Goal: Navigation & Orientation: Find specific page/section

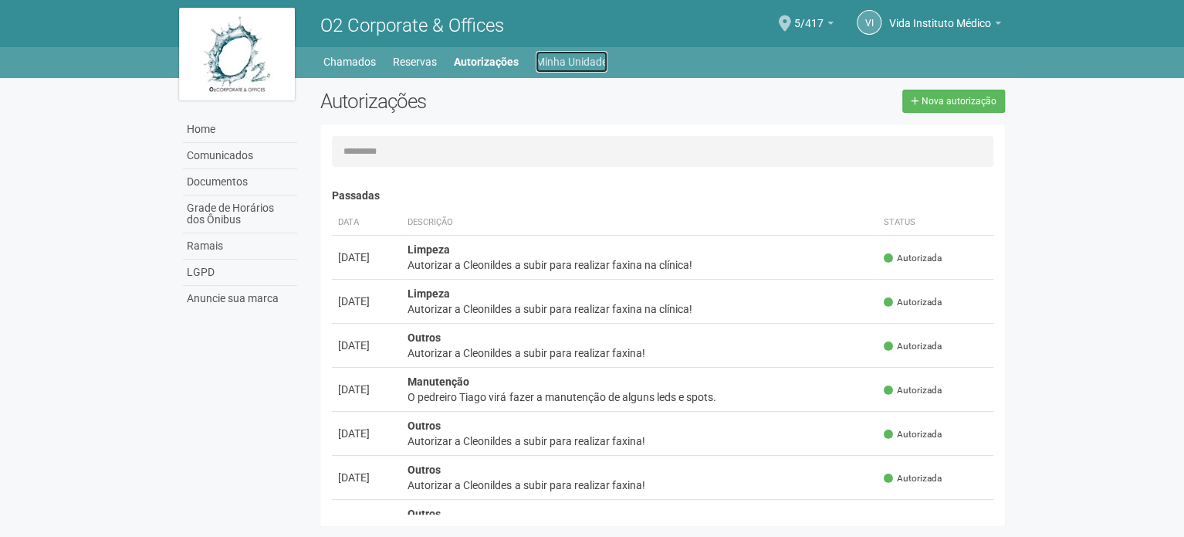
click at [562, 62] on link "Minha Unidade" at bounding box center [572, 62] width 72 height 22
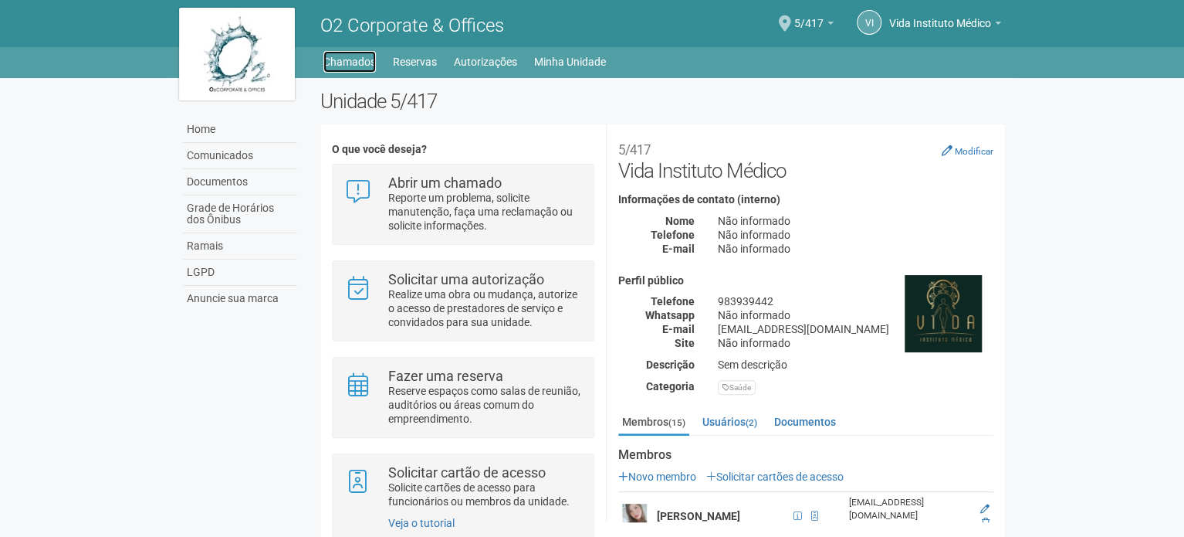
click at [342, 62] on link "Chamados" at bounding box center [350, 62] width 53 height 22
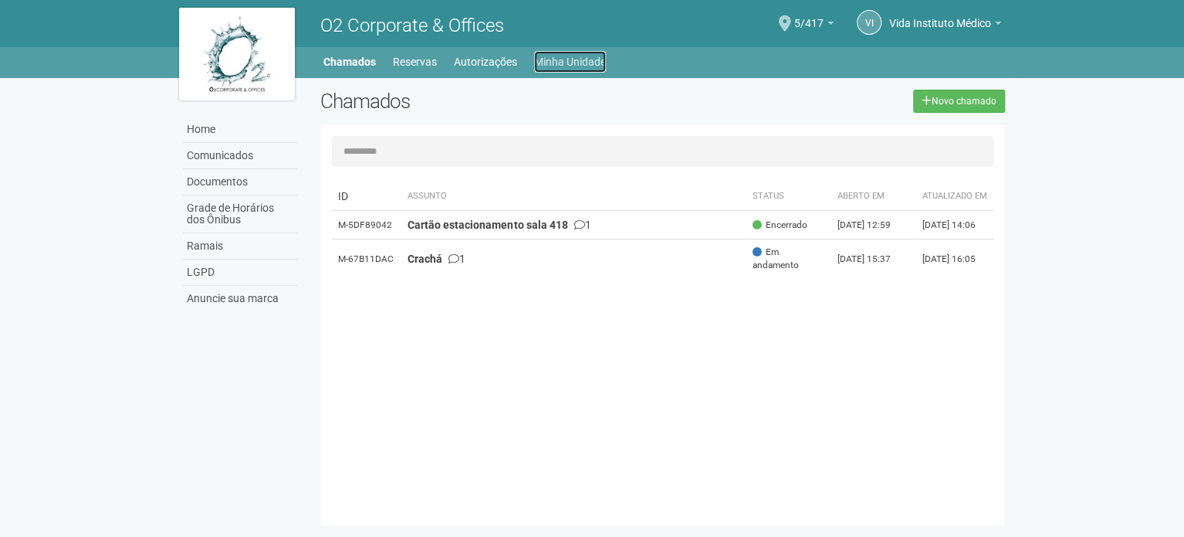
click at [562, 52] on link "Minha Unidade" at bounding box center [570, 62] width 72 height 22
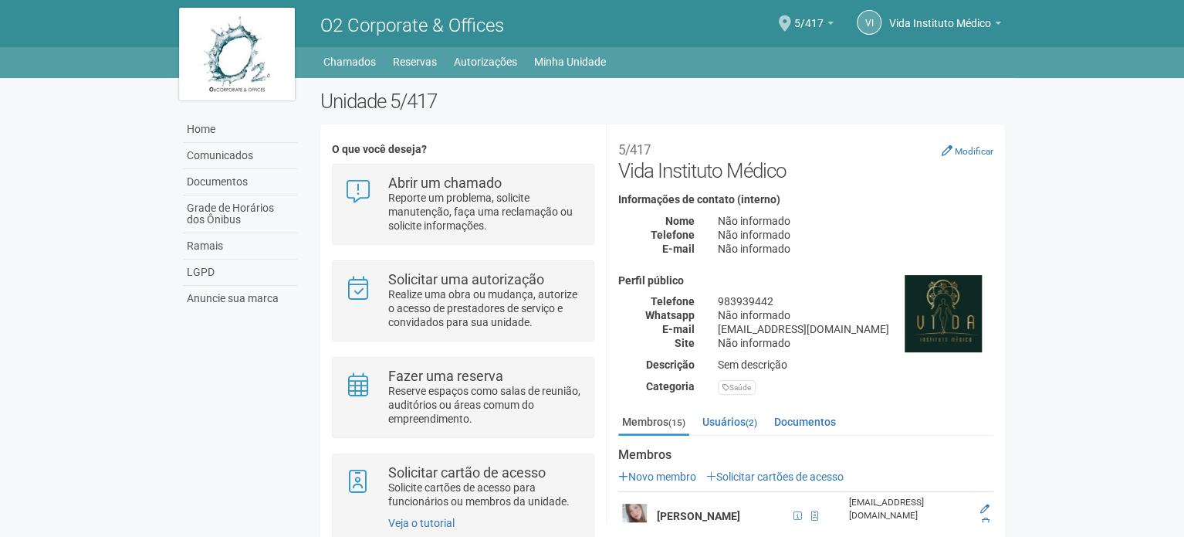
scroll to position [38, 0]
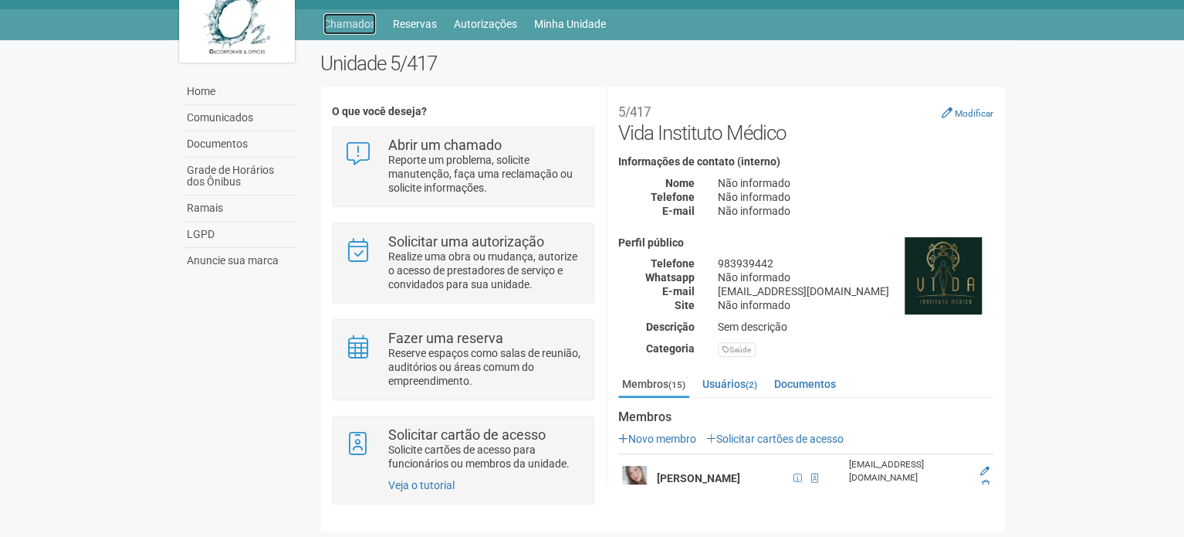
click at [350, 27] on link "Chamados" at bounding box center [350, 24] width 53 height 22
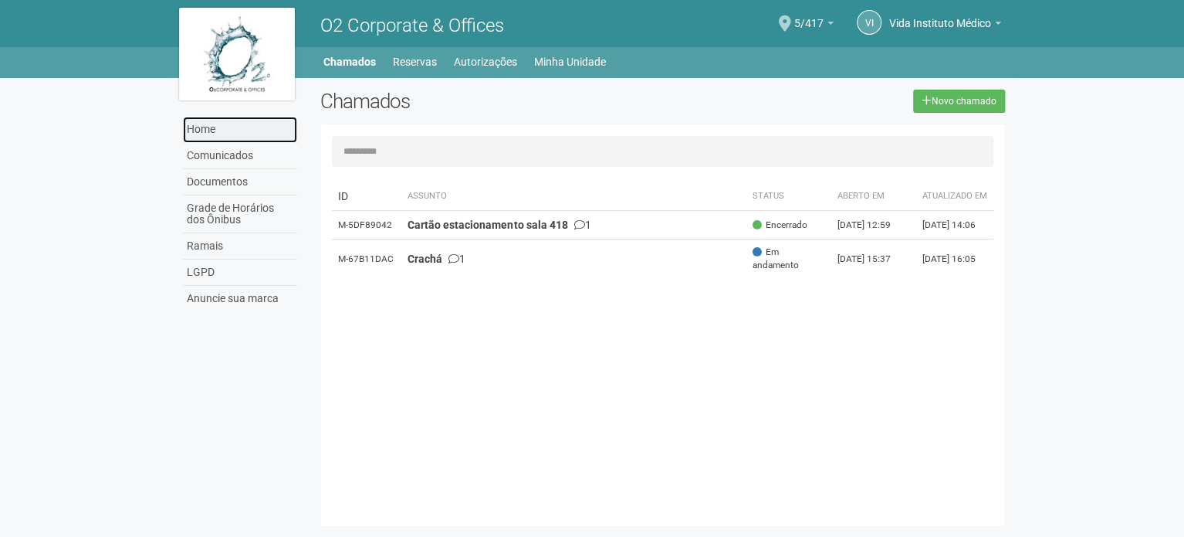
click at [205, 128] on link "Home" at bounding box center [240, 130] width 114 height 26
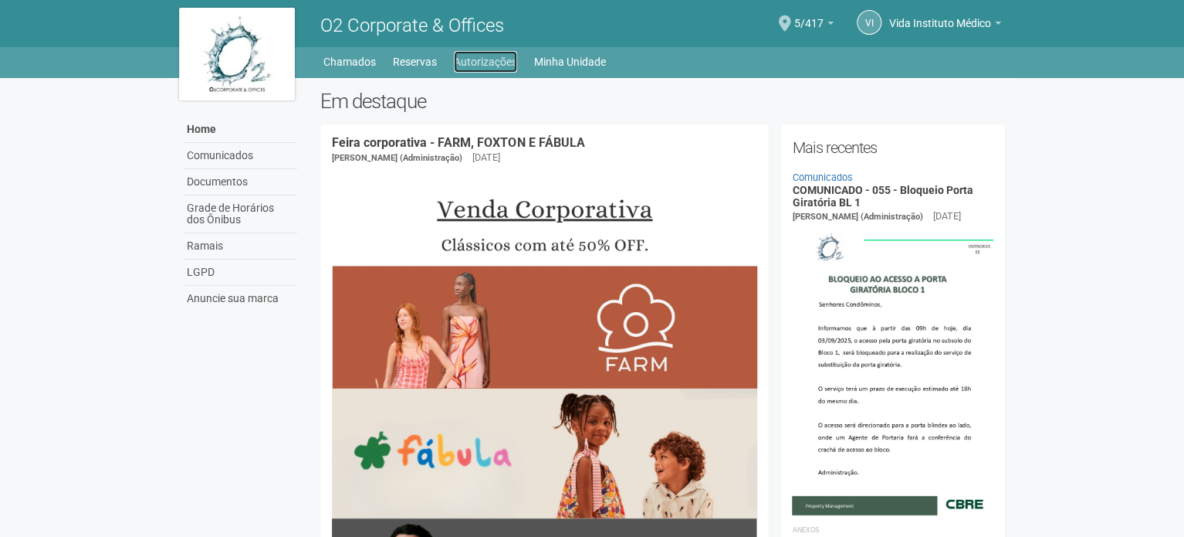
click at [482, 71] on link "Autorizações" at bounding box center [485, 62] width 63 height 22
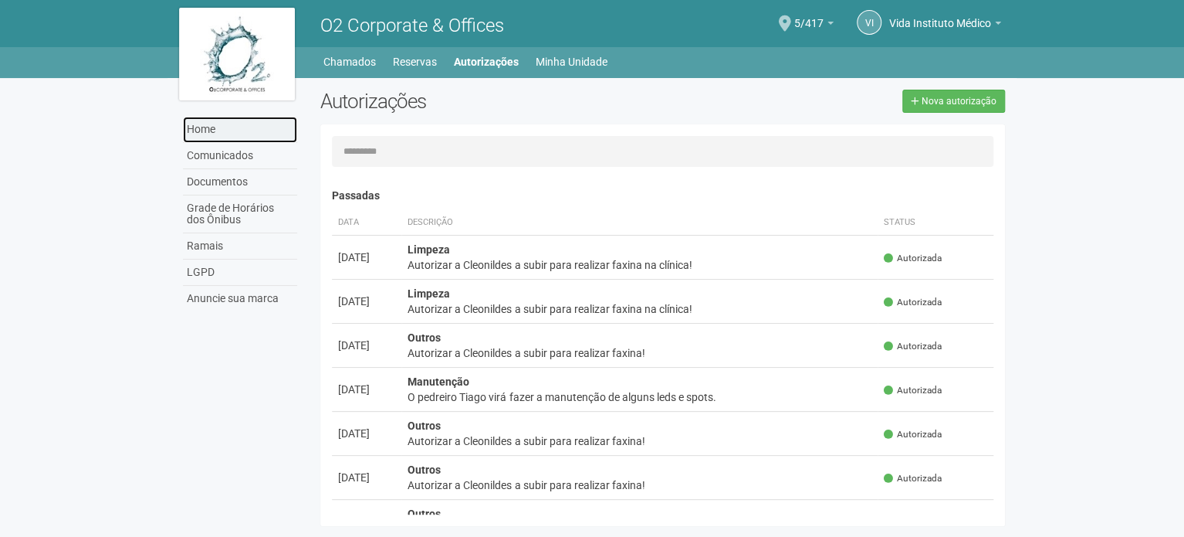
click at [201, 124] on link "Home" at bounding box center [240, 130] width 114 height 26
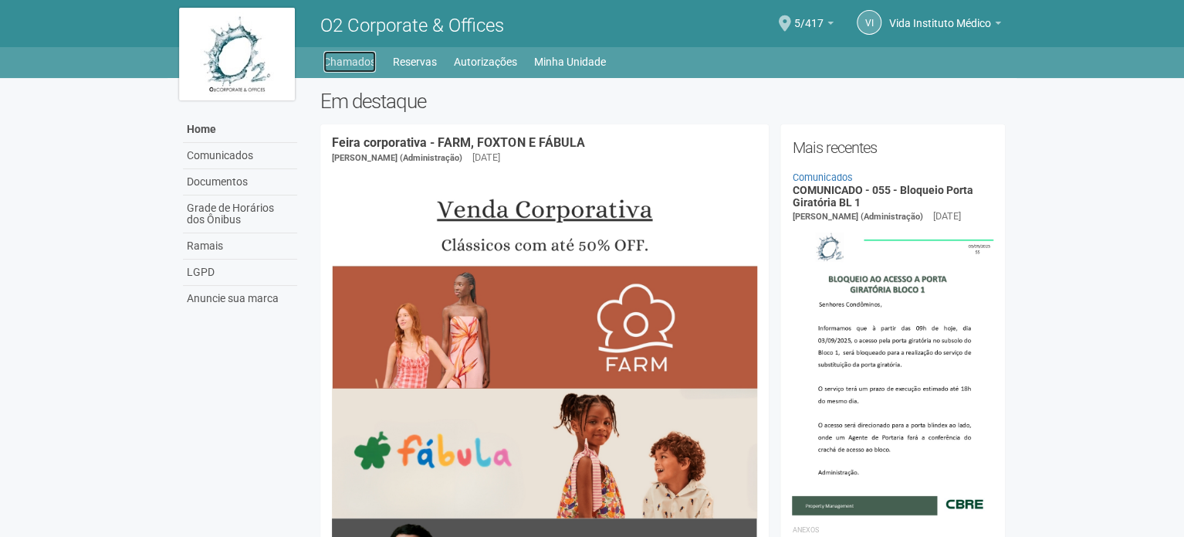
click at [352, 70] on link "Chamados" at bounding box center [350, 62] width 53 height 22
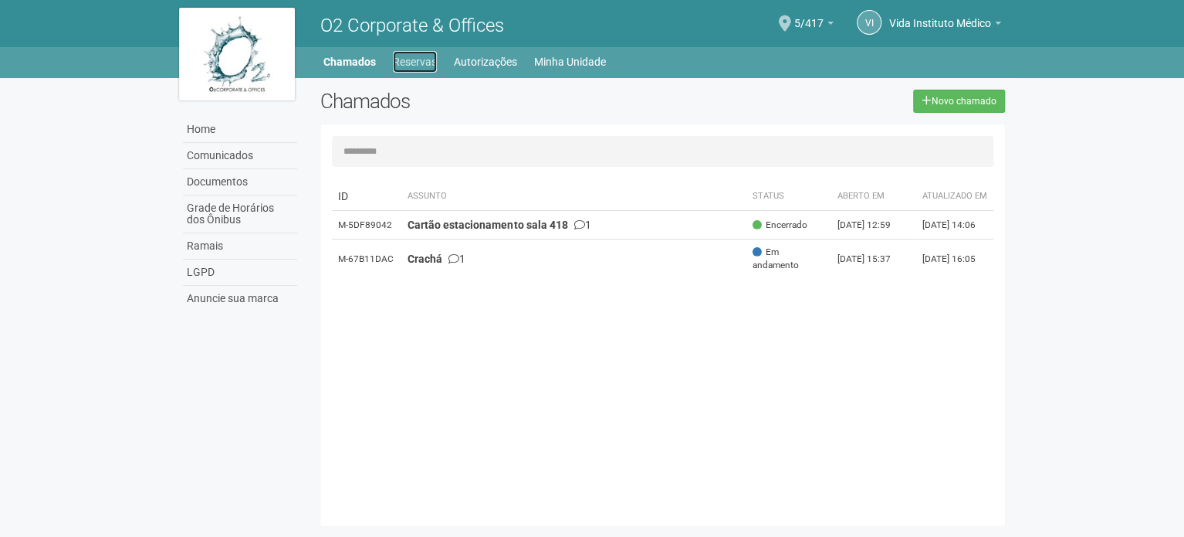
click at [405, 60] on link "Reservas" at bounding box center [415, 62] width 44 height 22
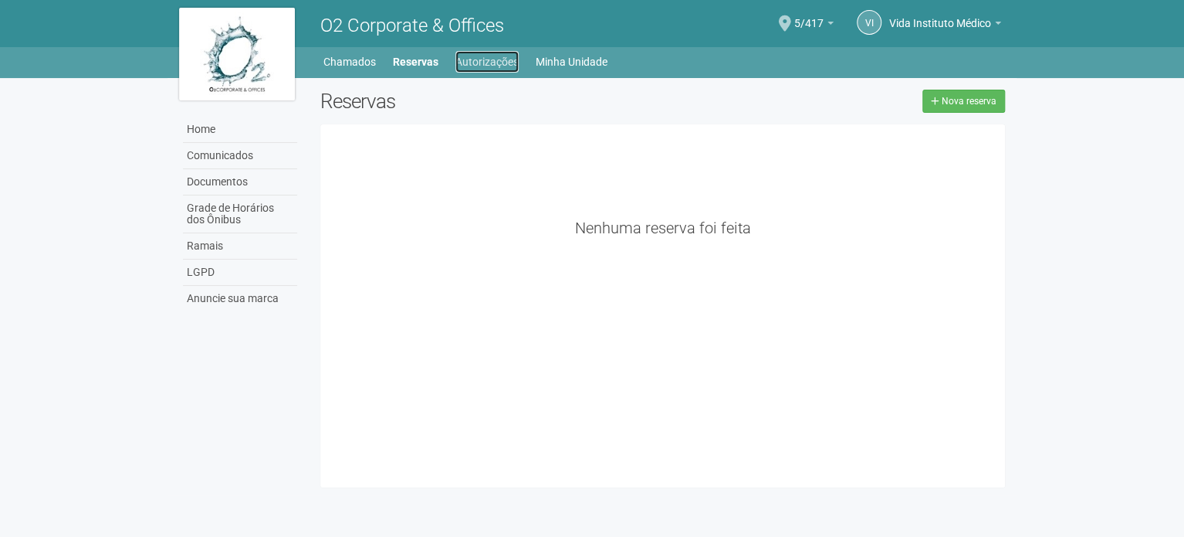
click at [484, 65] on link "Autorizações" at bounding box center [487, 62] width 63 height 22
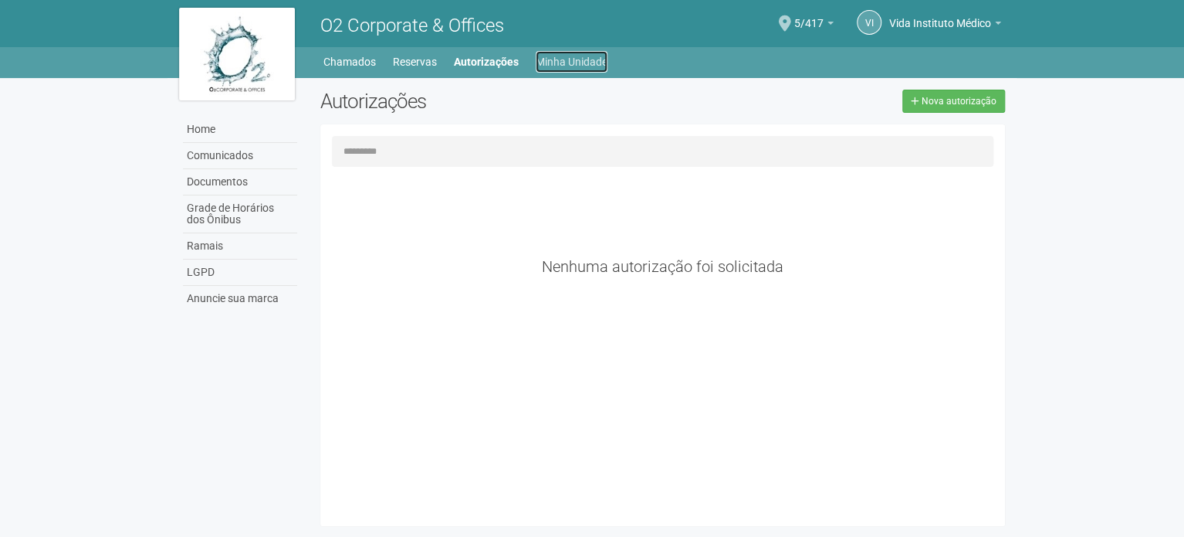
click at [571, 61] on link "Minha Unidade" at bounding box center [572, 62] width 72 height 22
